Goal: Find specific page/section: Find specific page/section

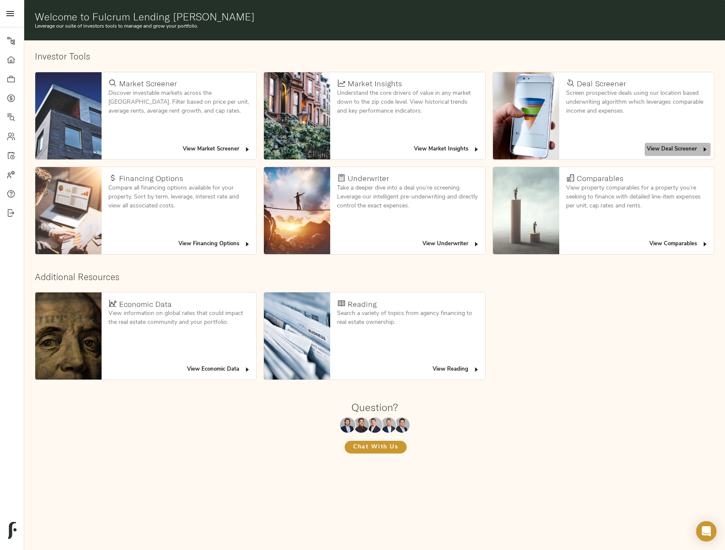
click at [661, 150] on span "View Deal Screener" at bounding box center [677, 149] width 62 height 10
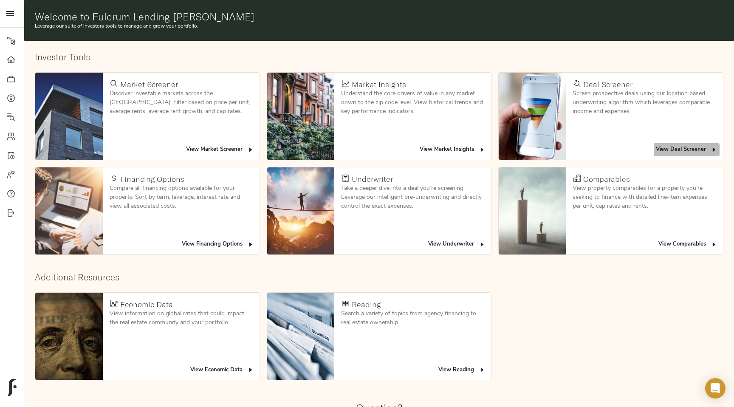
click at [681, 146] on span "View Deal Screener" at bounding box center [687, 150] width 62 height 10
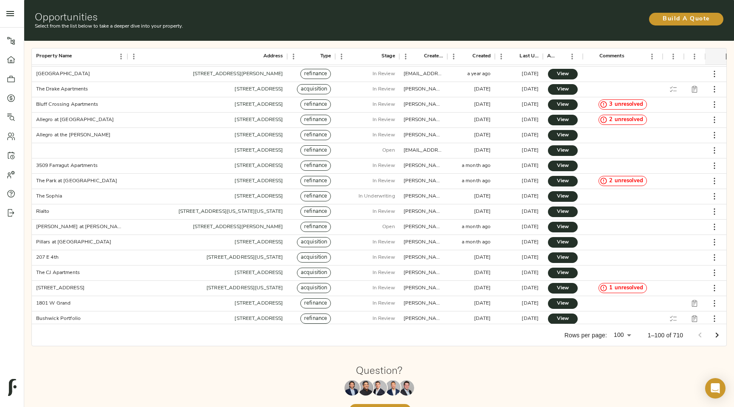
scroll to position [325, 0]
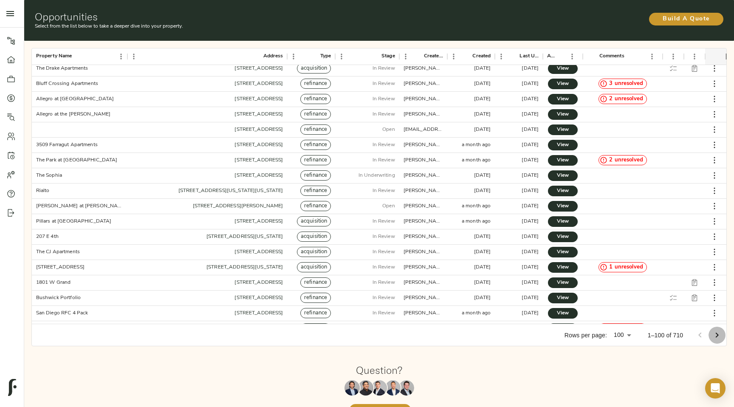
click at [718, 337] on icon "Go to next page" at bounding box center [717, 335] width 10 height 10
